Goal: Task Accomplishment & Management: Manage account settings

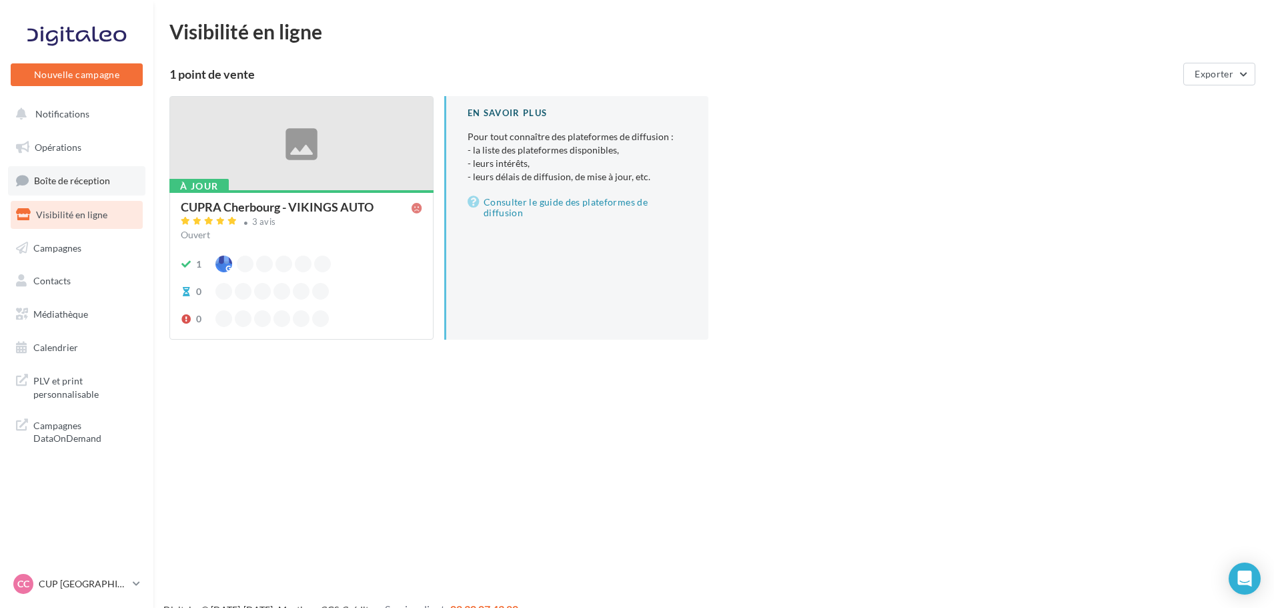
click at [65, 180] on span "Boîte de réception" at bounding box center [72, 180] width 76 height 11
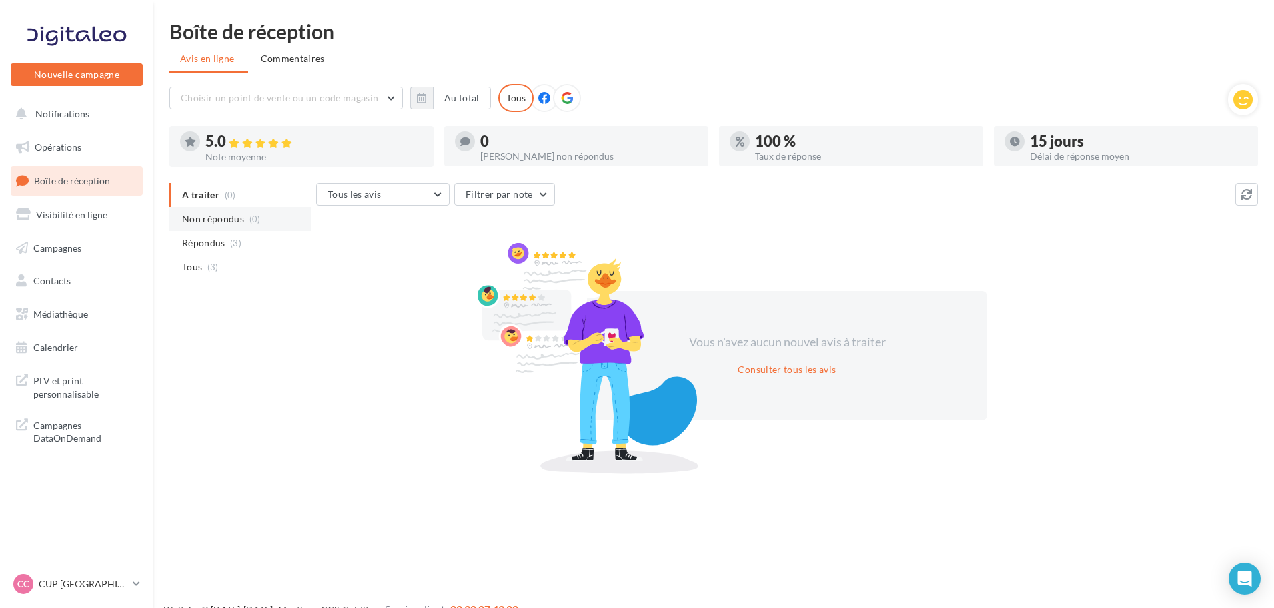
click at [217, 216] on span "Non répondus" at bounding box center [213, 218] width 62 height 13
click at [77, 581] on p "CUP [GEOGRAPHIC_DATA]" at bounding box center [83, 583] width 89 height 13
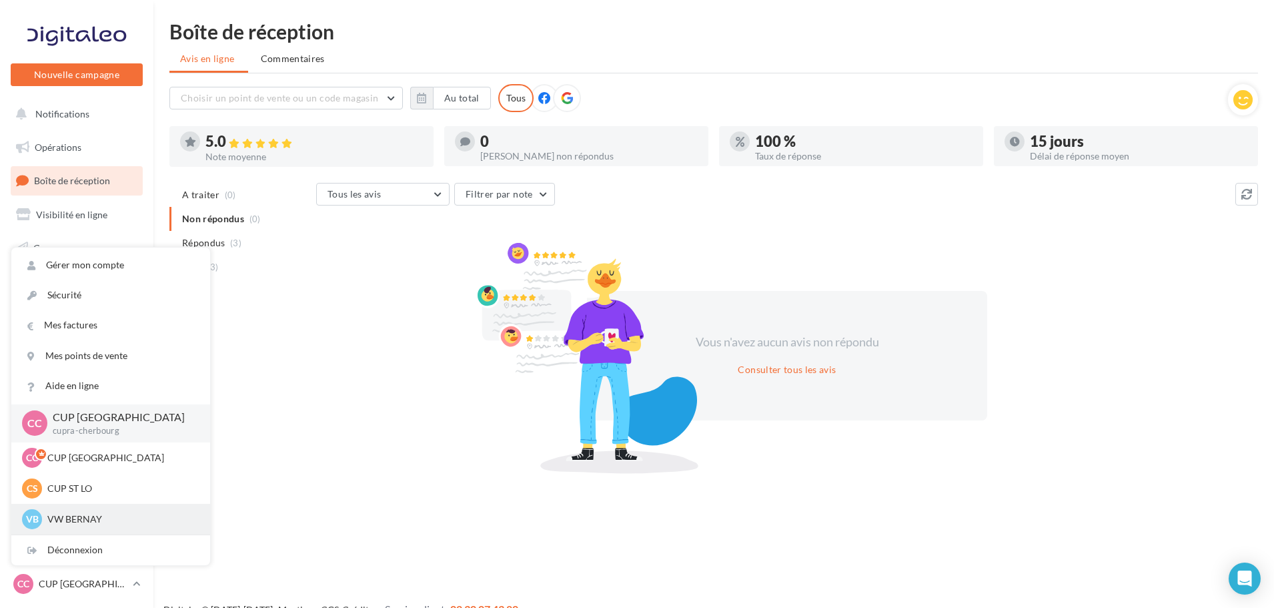
click at [88, 516] on p "VW BERNAY" at bounding box center [120, 518] width 147 height 13
